Goal: Information Seeking & Learning: Learn about a topic

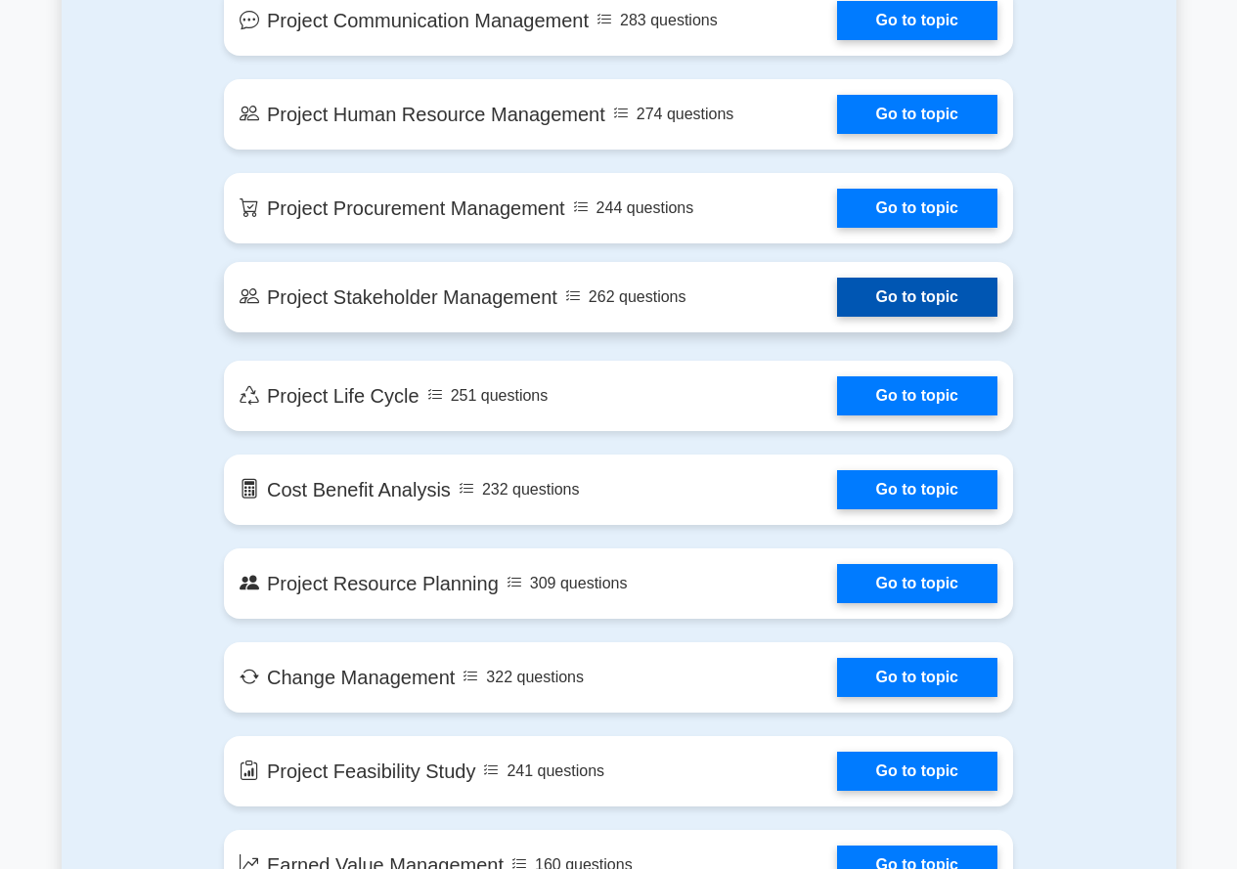
scroll to position [1662, 0]
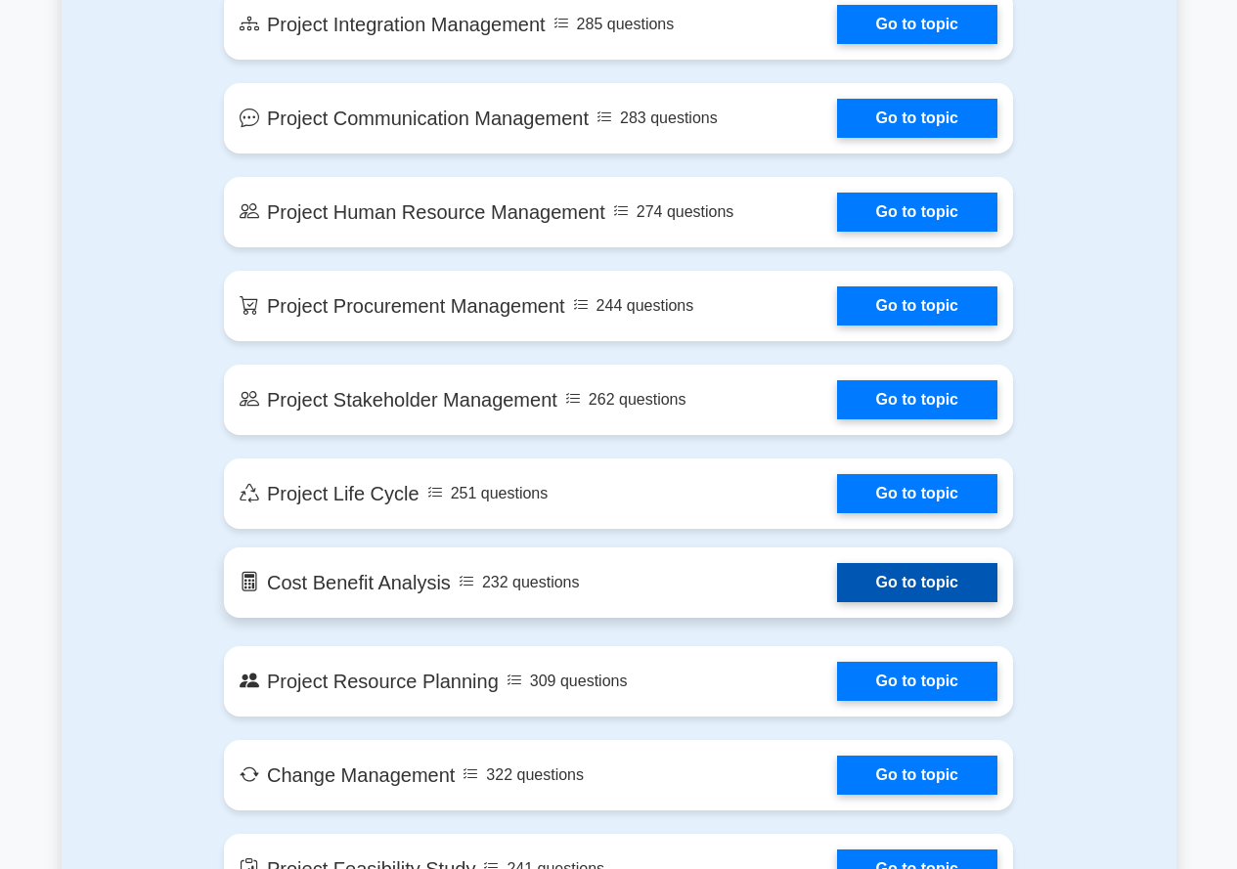
click at [956, 595] on link "Go to topic" at bounding box center [917, 582] width 160 height 39
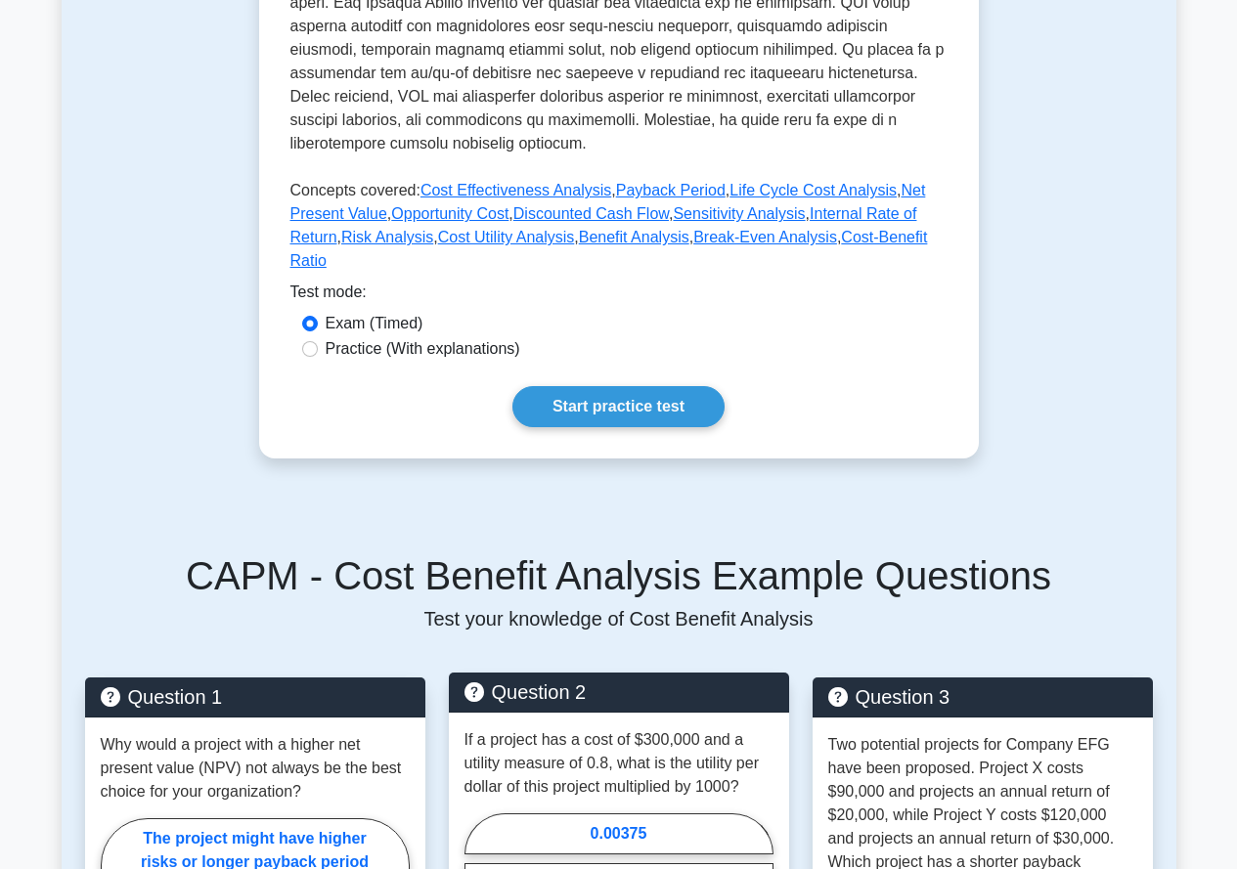
scroll to position [782, 0]
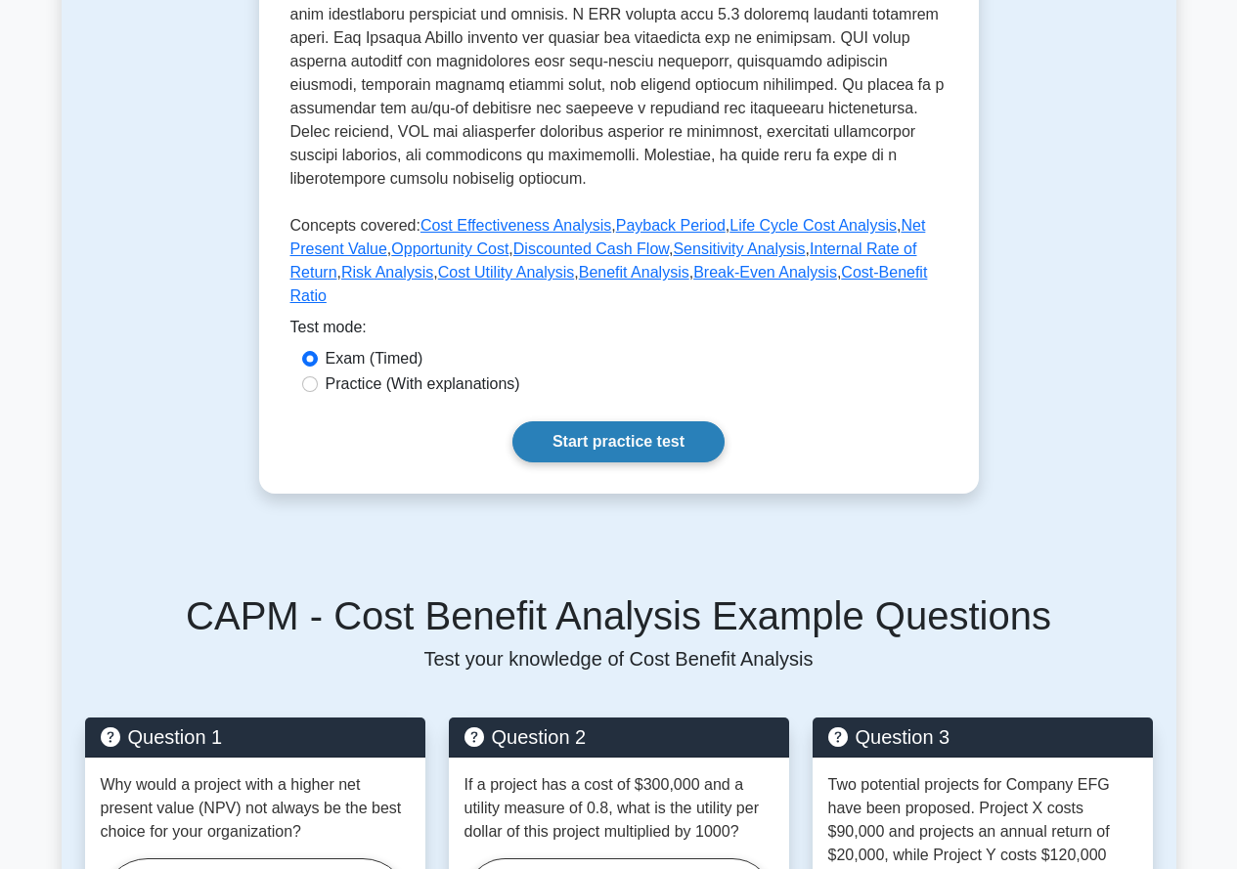
click at [615, 421] on link "Start practice test" at bounding box center [618, 441] width 212 height 41
